Goal: Book appointment/travel/reservation

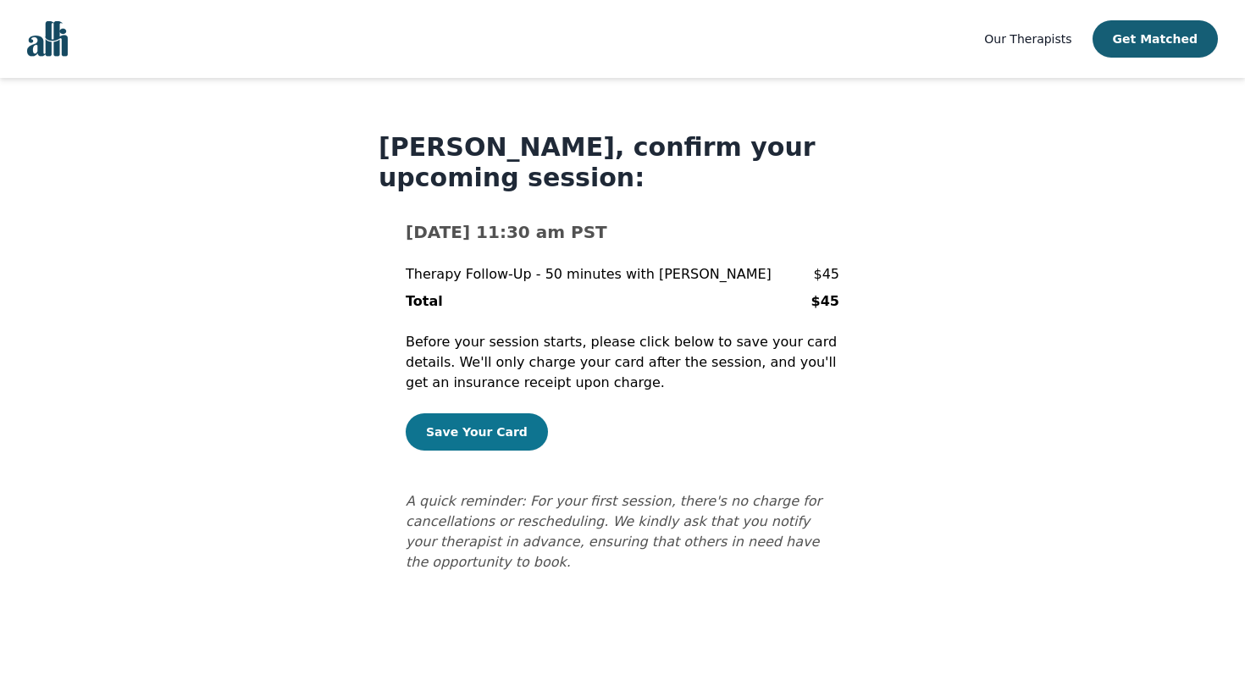
click at [476, 440] on button "Save Your Card" at bounding box center [477, 431] width 142 height 37
click at [508, 441] on button "Save Your Card" at bounding box center [477, 431] width 142 height 37
